Goal: Transaction & Acquisition: Download file/media

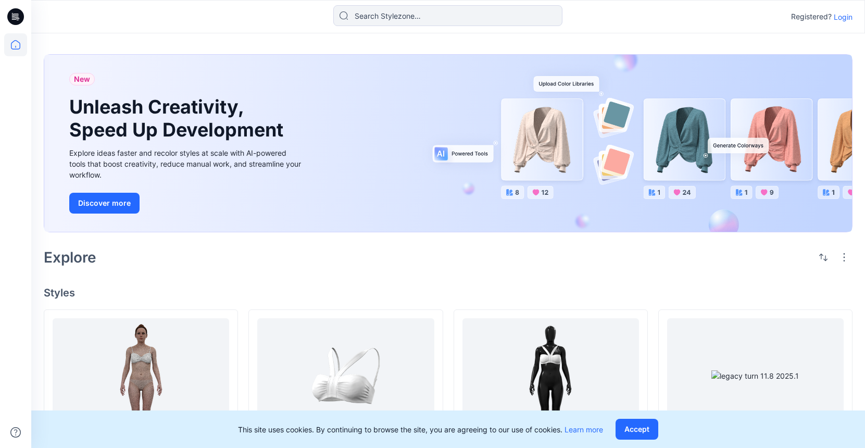
click at [842, 15] on p "Login" at bounding box center [843, 16] width 19 height 11
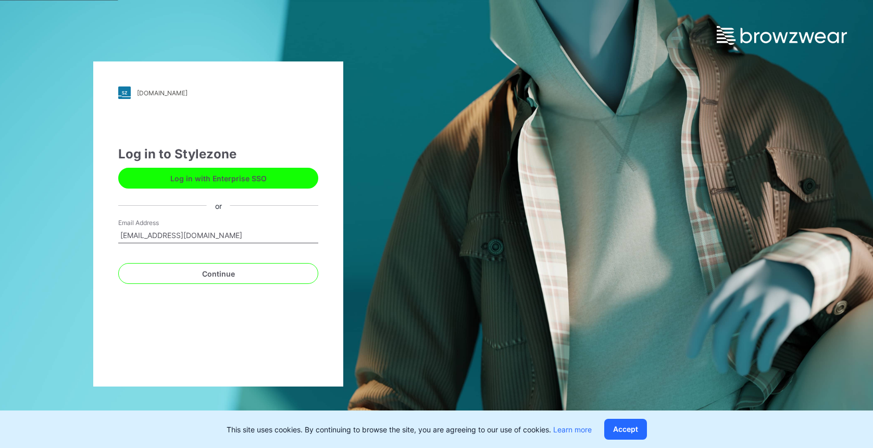
type input "[EMAIL_ADDRESS][DOMAIN_NAME]"
click at [218, 274] on button "Continue" at bounding box center [218, 273] width 200 height 21
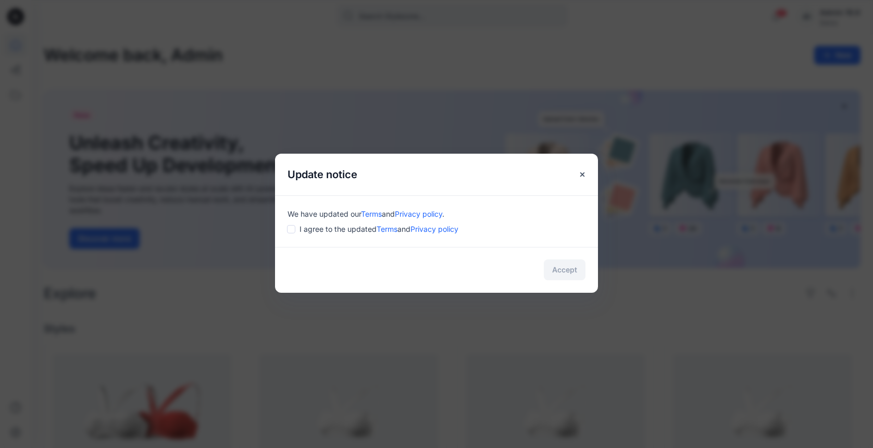
click at [290, 229] on input "checkbox" at bounding box center [291, 229] width 8 height 8
checkbox input "true"
click at [562, 276] on button "Accept" at bounding box center [565, 269] width 42 height 21
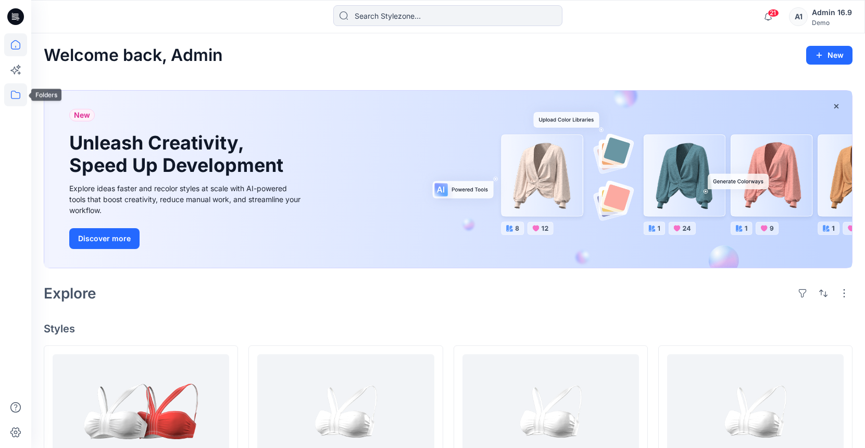
click at [24, 98] on icon at bounding box center [15, 94] width 23 height 23
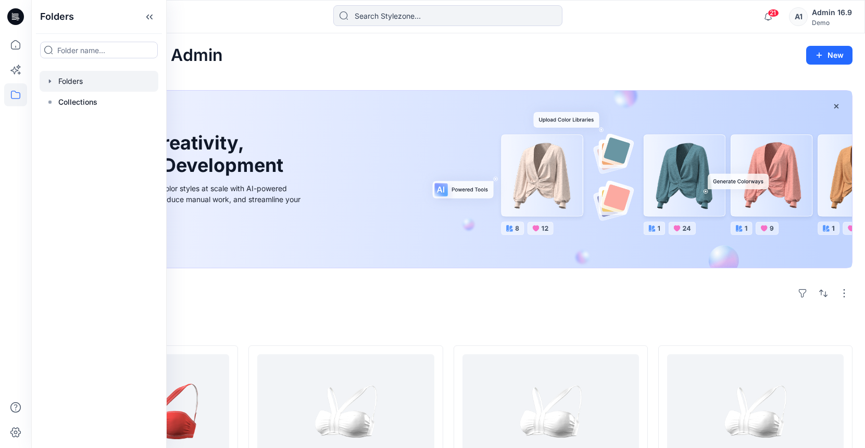
click at [88, 73] on div at bounding box center [99, 81] width 119 height 21
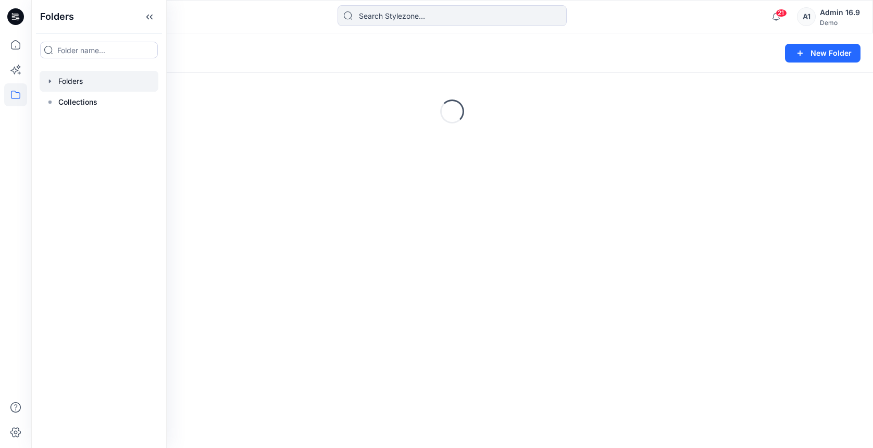
drag, startPoint x: 152, startPoint y: 15, endPoint x: 167, endPoint y: 28, distance: 19.9
click at [152, 15] on icon at bounding box center [151, 17] width 3 height 5
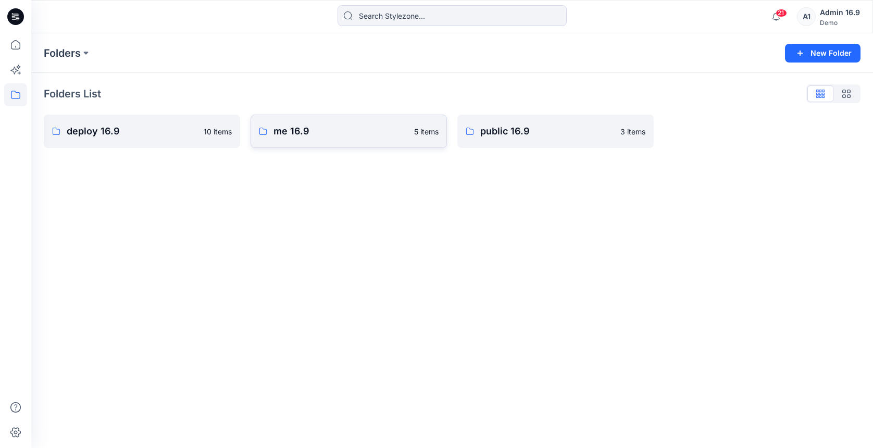
click at [364, 123] on link "me 16.9 5 items" at bounding box center [349, 131] width 196 height 33
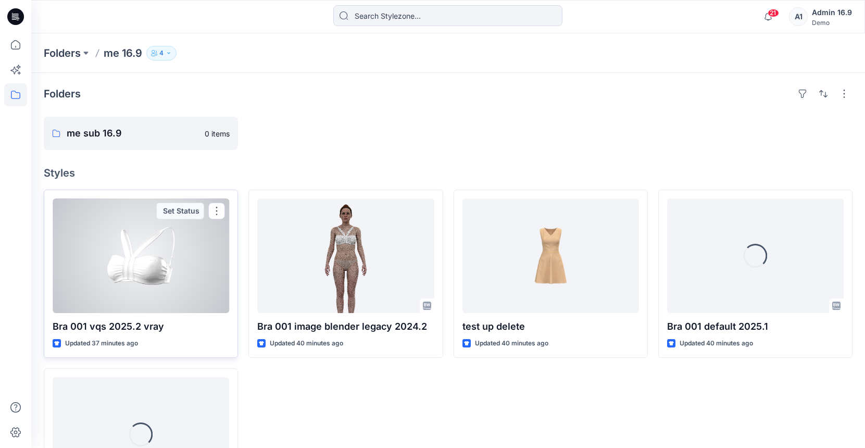
click at [199, 274] on div at bounding box center [141, 256] width 177 height 115
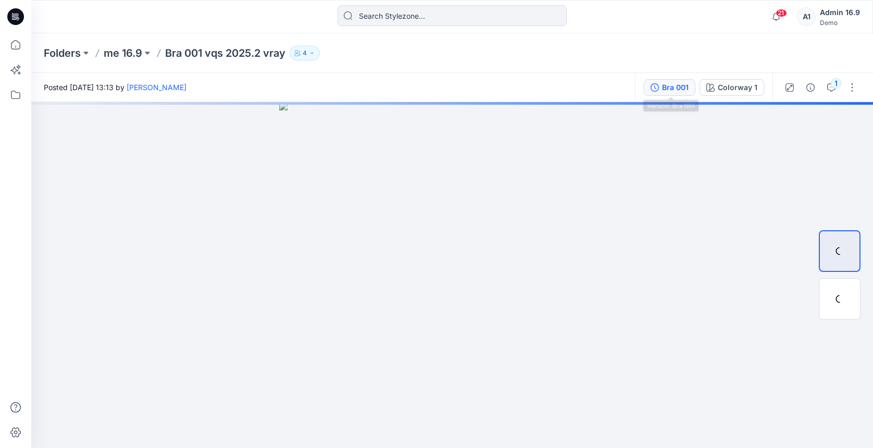
click at [684, 88] on div "Bra 001" at bounding box center [675, 87] width 27 height 11
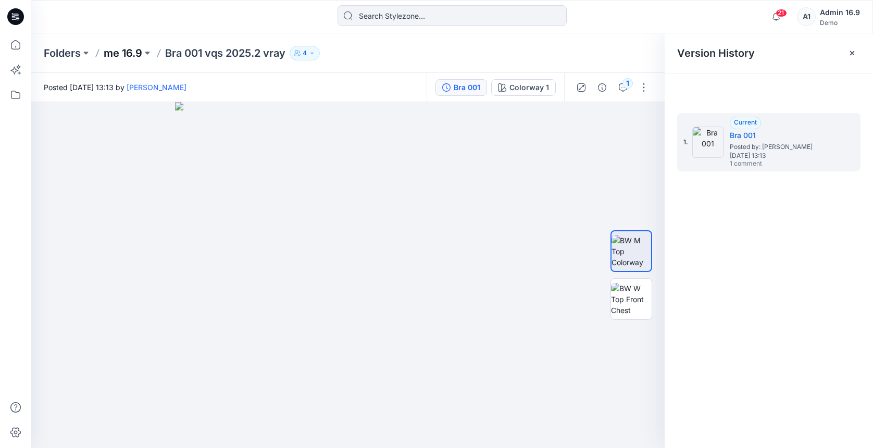
click at [129, 55] on p "me 16.9" at bounding box center [123, 53] width 39 height 15
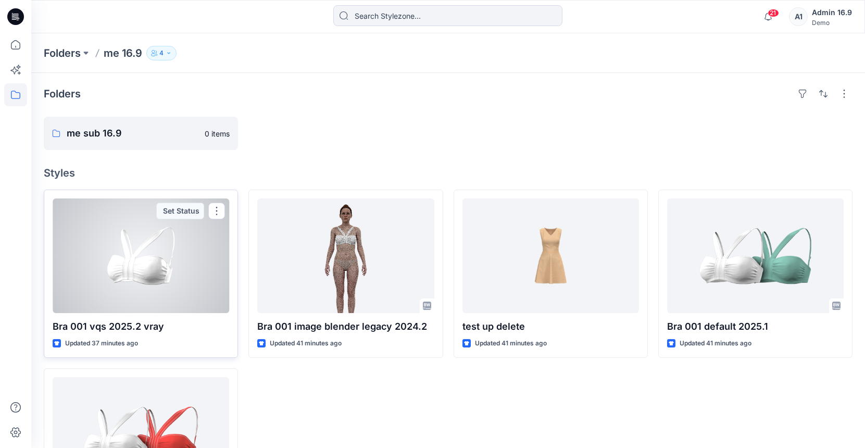
click at [148, 262] on div at bounding box center [141, 256] width 177 height 115
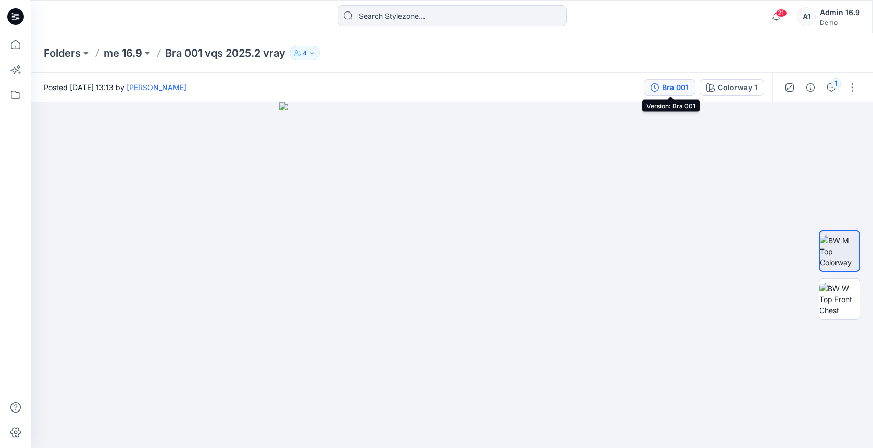
click at [672, 89] on div "Bra 001" at bounding box center [675, 87] width 27 height 11
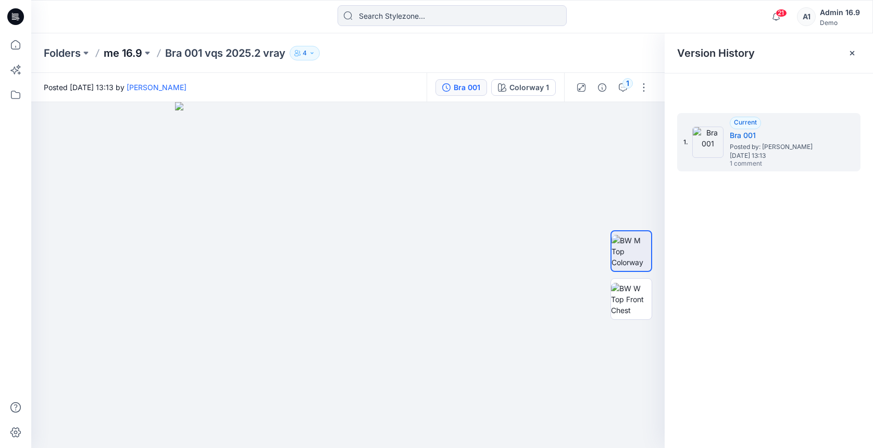
click at [134, 54] on p "me 16.9" at bounding box center [123, 53] width 39 height 15
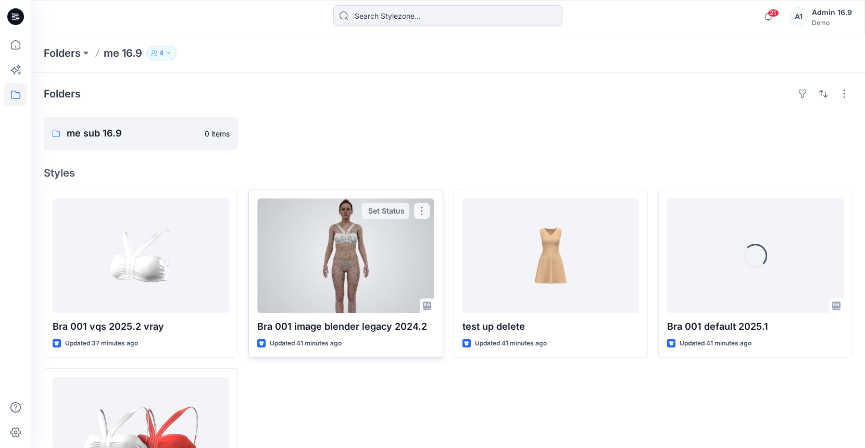
scroll to position [99, 0]
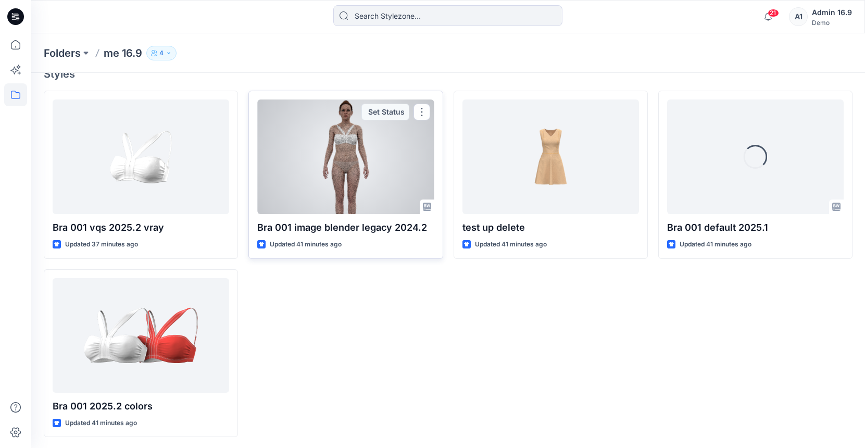
click at [353, 203] on div at bounding box center [345, 157] width 177 height 115
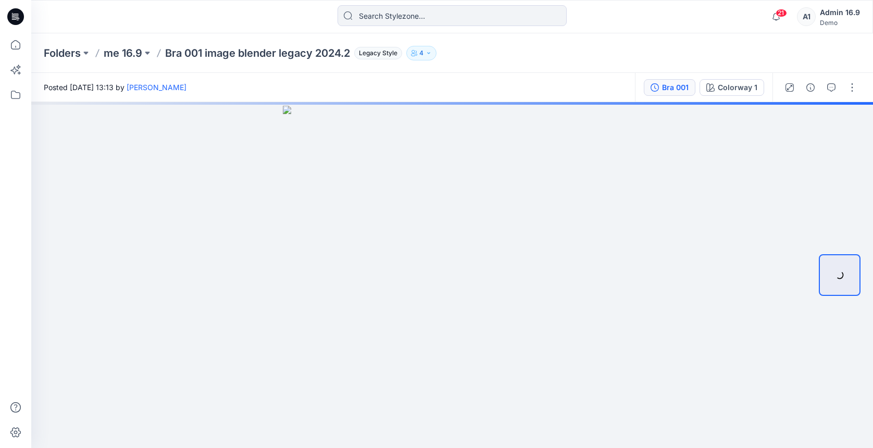
click at [666, 87] on div "Bra 001" at bounding box center [675, 87] width 27 height 11
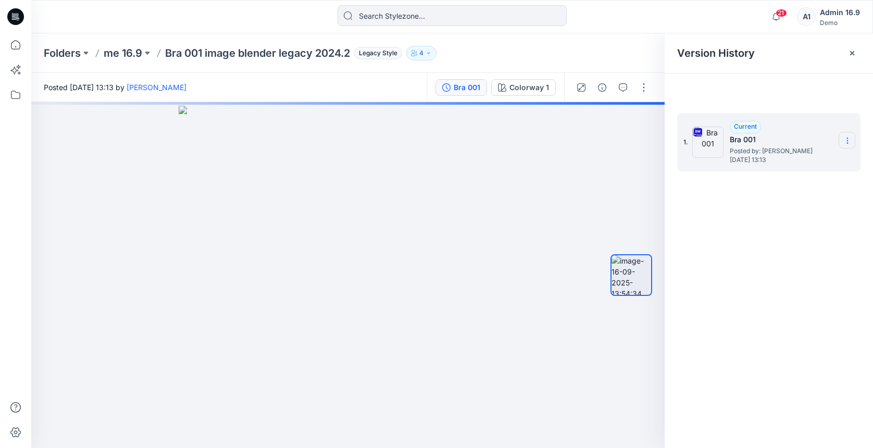
click at [853, 139] on section at bounding box center [847, 140] width 17 height 17
click at [813, 163] on span "Download Source BW File" at bounding box center [795, 161] width 88 height 13
click at [641, 119] on icon "button" at bounding box center [642, 120] width 8 height 8
